Goal: Information Seeking & Learning: Learn about a topic

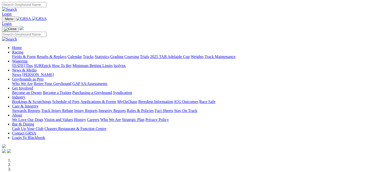
click at [21, 55] on link "Fields & Form" at bounding box center [24, 57] width 24 height 4
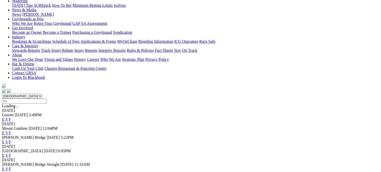
scroll to position [70, 0]
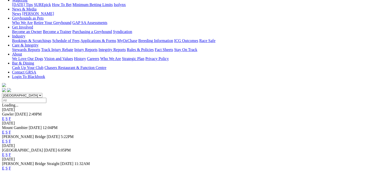
click at [11, 139] on link "F" at bounding box center [10, 141] width 2 height 4
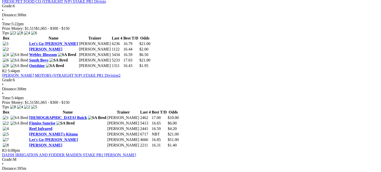
scroll to position [251, 0]
